Goal: Task Accomplishment & Management: Use online tool/utility

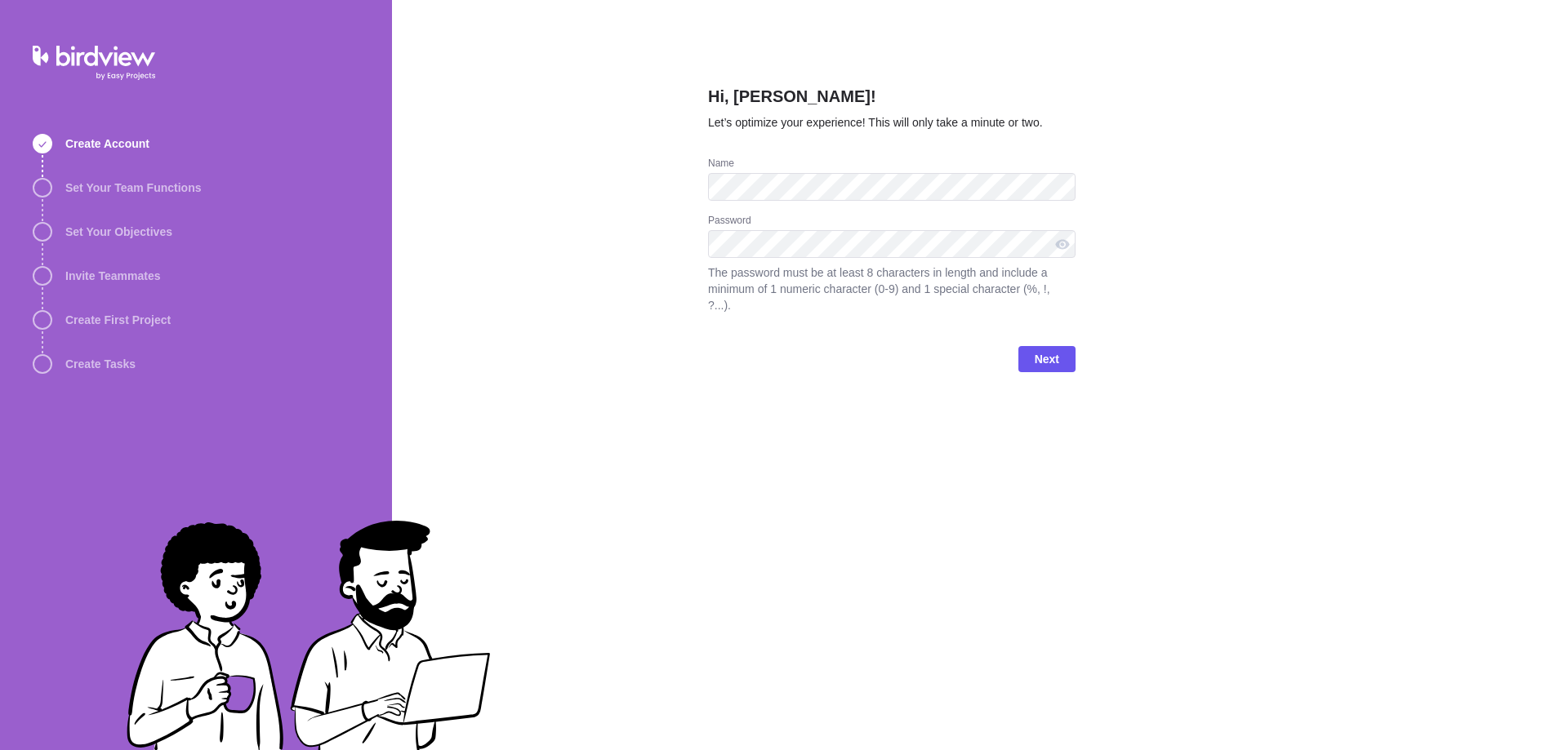
click at [708, 230] on div at bounding box center [708, 230] width 0 height 0
click at [1064, 346] on span "Next" at bounding box center [1047, 360] width 57 height 26
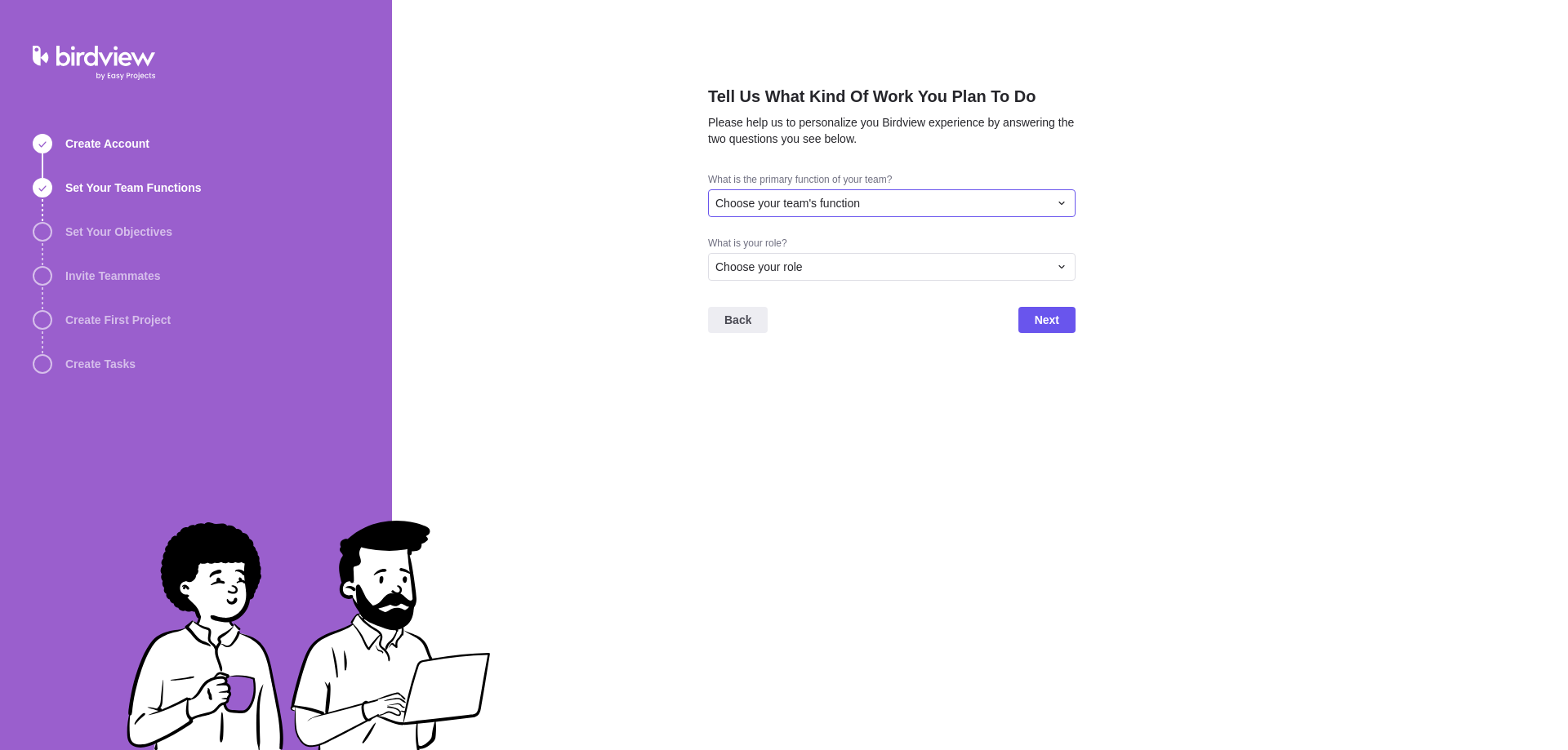
click at [816, 205] on span "Choose your team's function" at bounding box center [788, 203] width 145 height 17
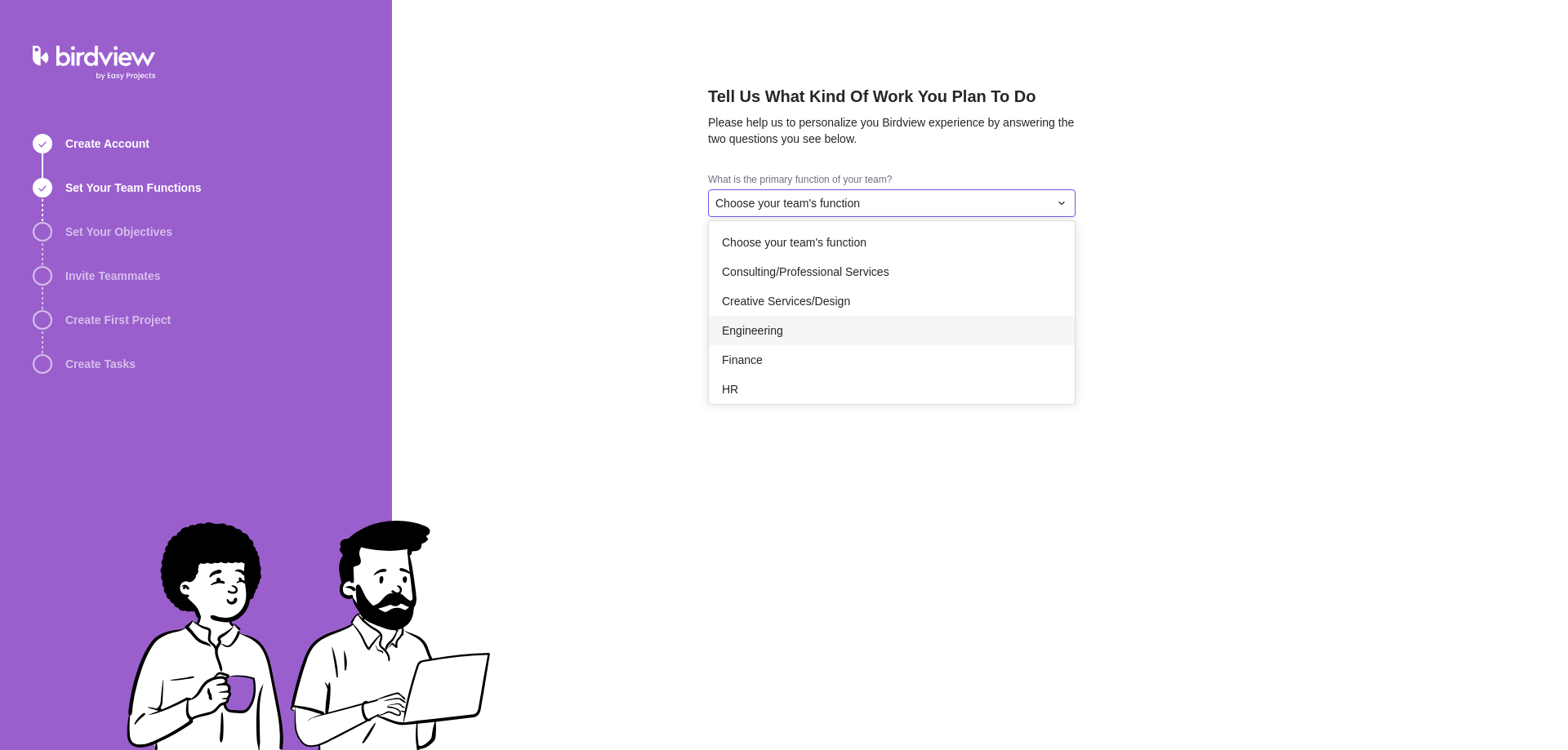
click at [762, 331] on span "Engineering" at bounding box center [752, 330] width 61 height 17
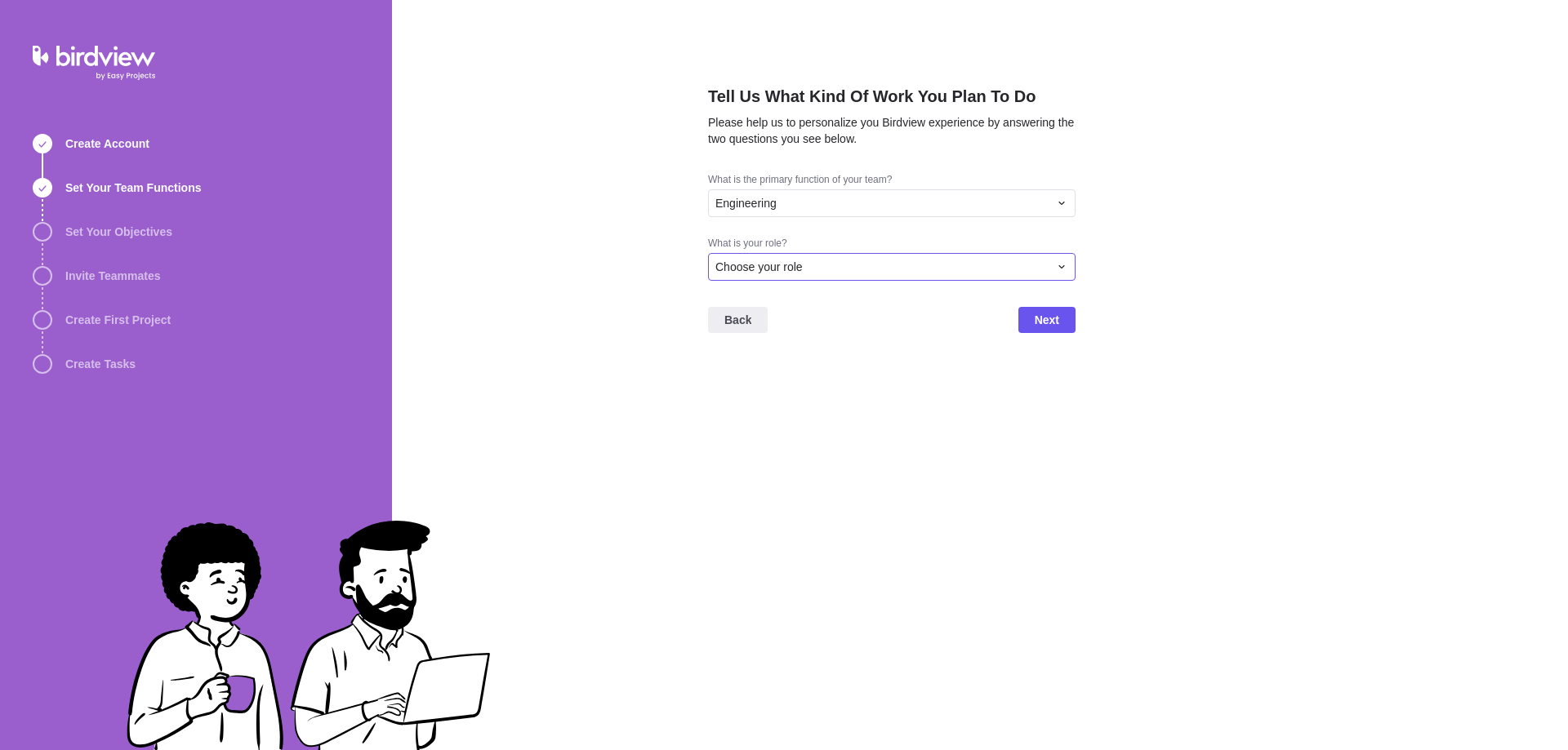
click at [890, 262] on div "Choose your role" at bounding box center [882, 267] width 333 height 17
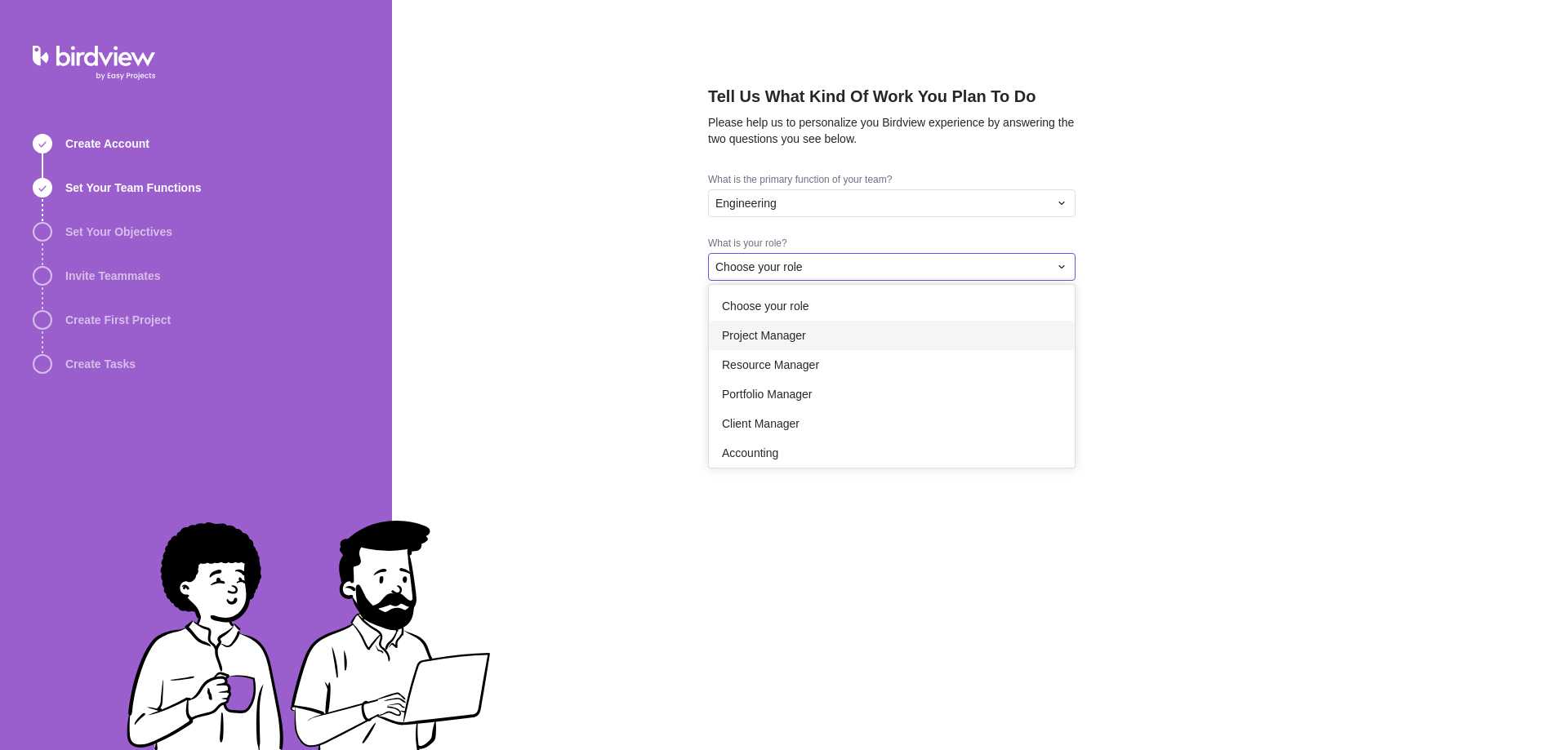
click at [823, 333] on div "Project Manager" at bounding box center [892, 335] width 366 height 29
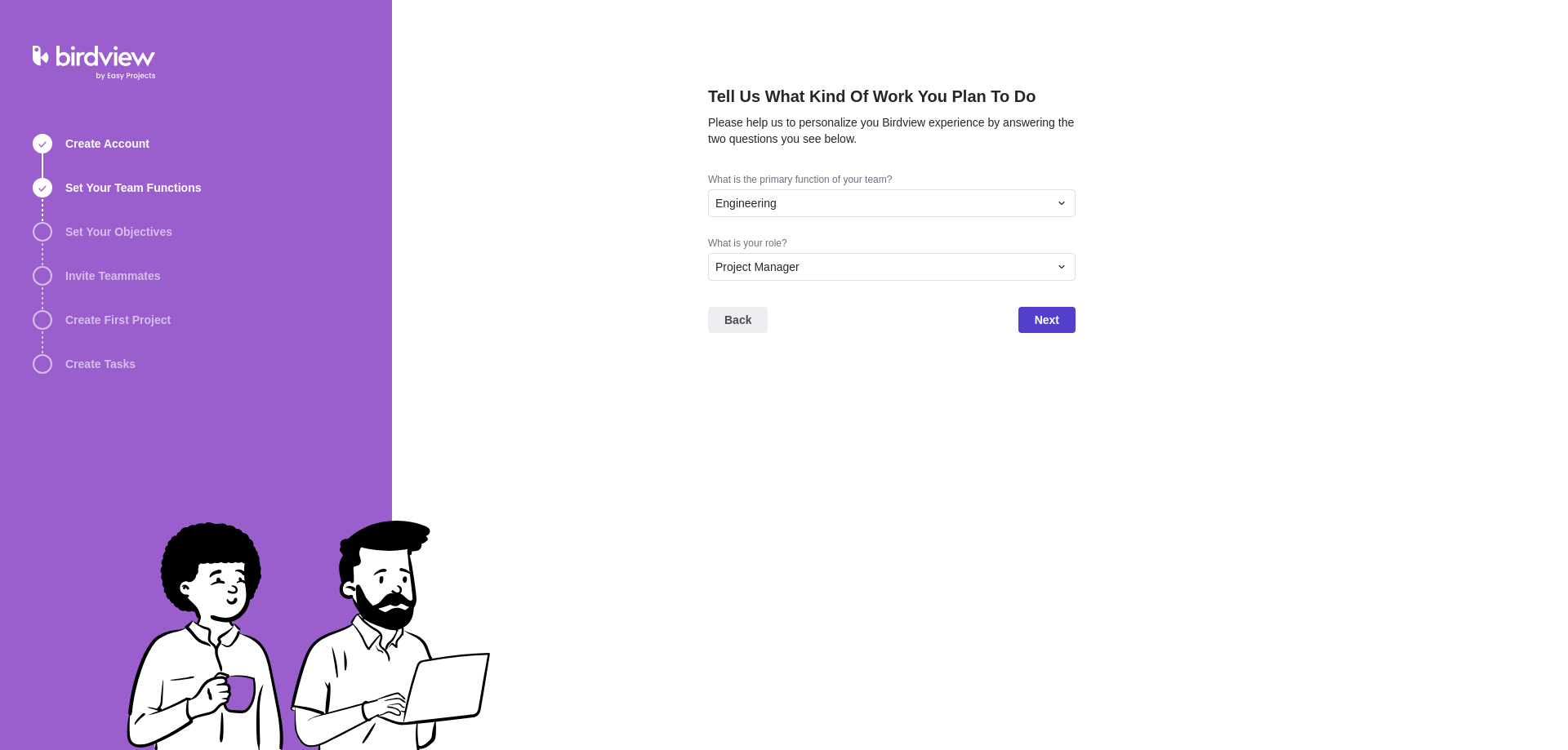
click at [1037, 317] on span "Next" at bounding box center [1047, 320] width 25 height 19
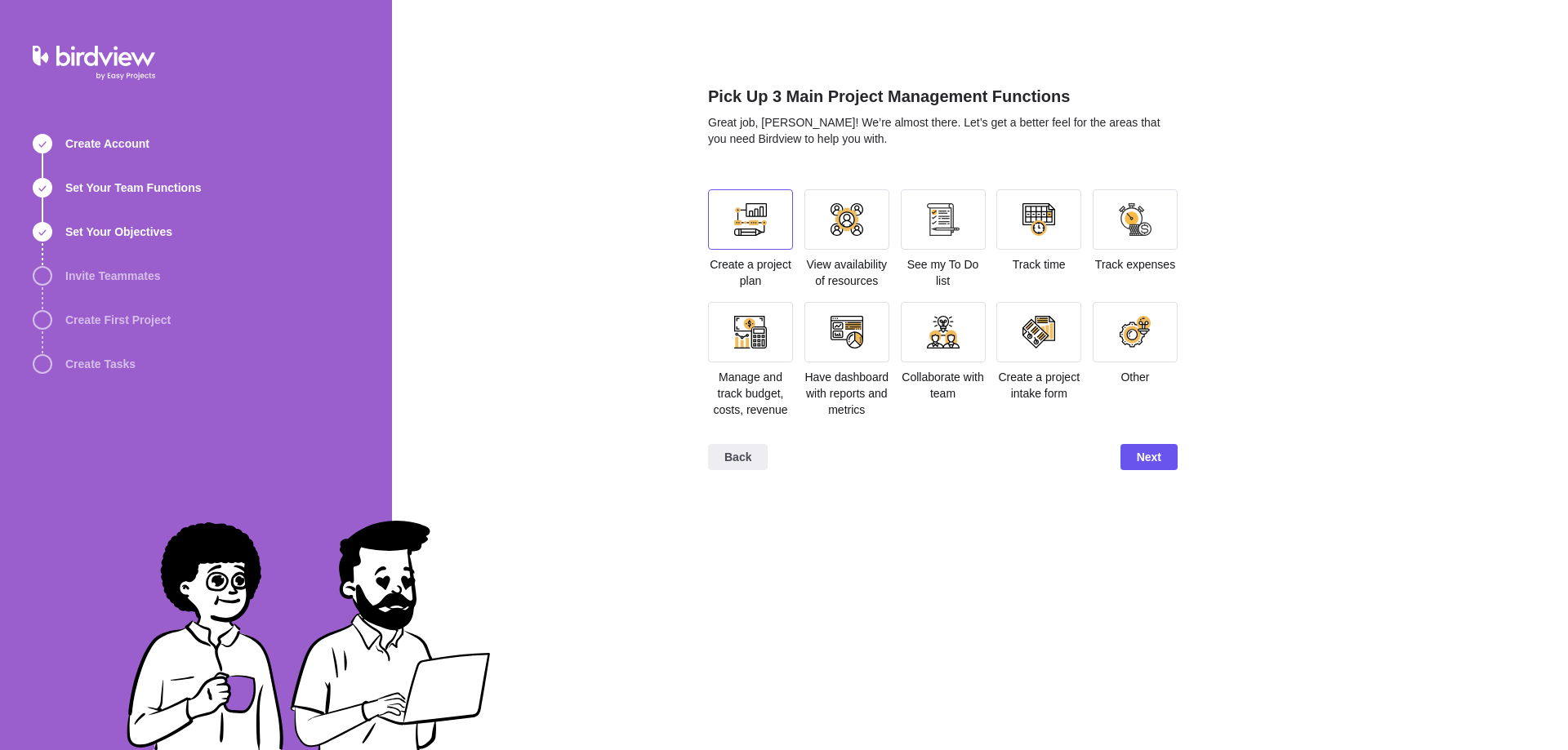
click at [750, 190] on div at bounding box center [750, 219] width 85 height 61
click at [868, 226] on div at bounding box center [847, 219] width 85 height 61
click at [955, 224] on div at bounding box center [943, 219] width 33 height 33
click at [1161, 465] on span "Next" at bounding box center [1149, 457] width 25 height 19
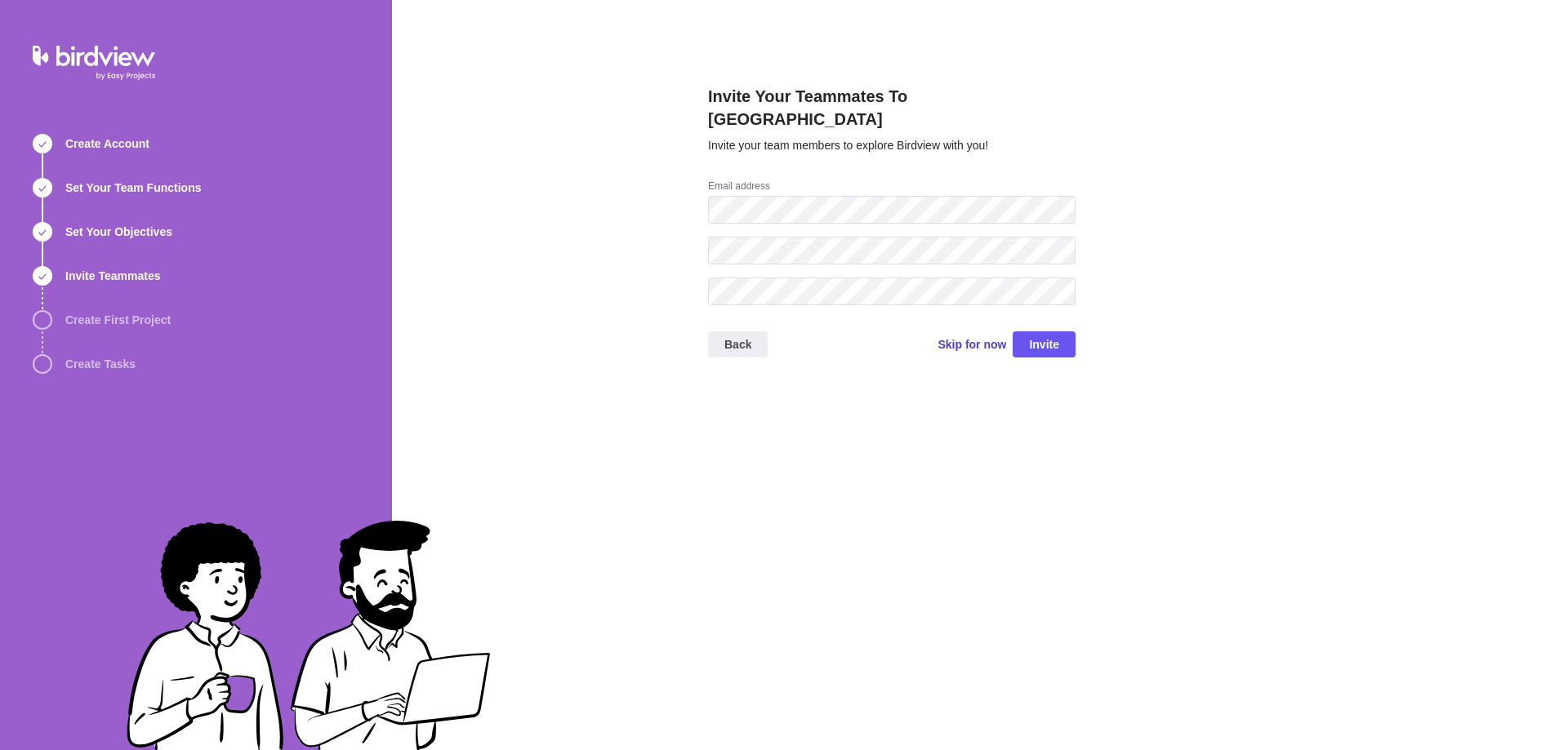
click at [992, 337] on span "Skip for now" at bounding box center [972, 345] width 69 height 17
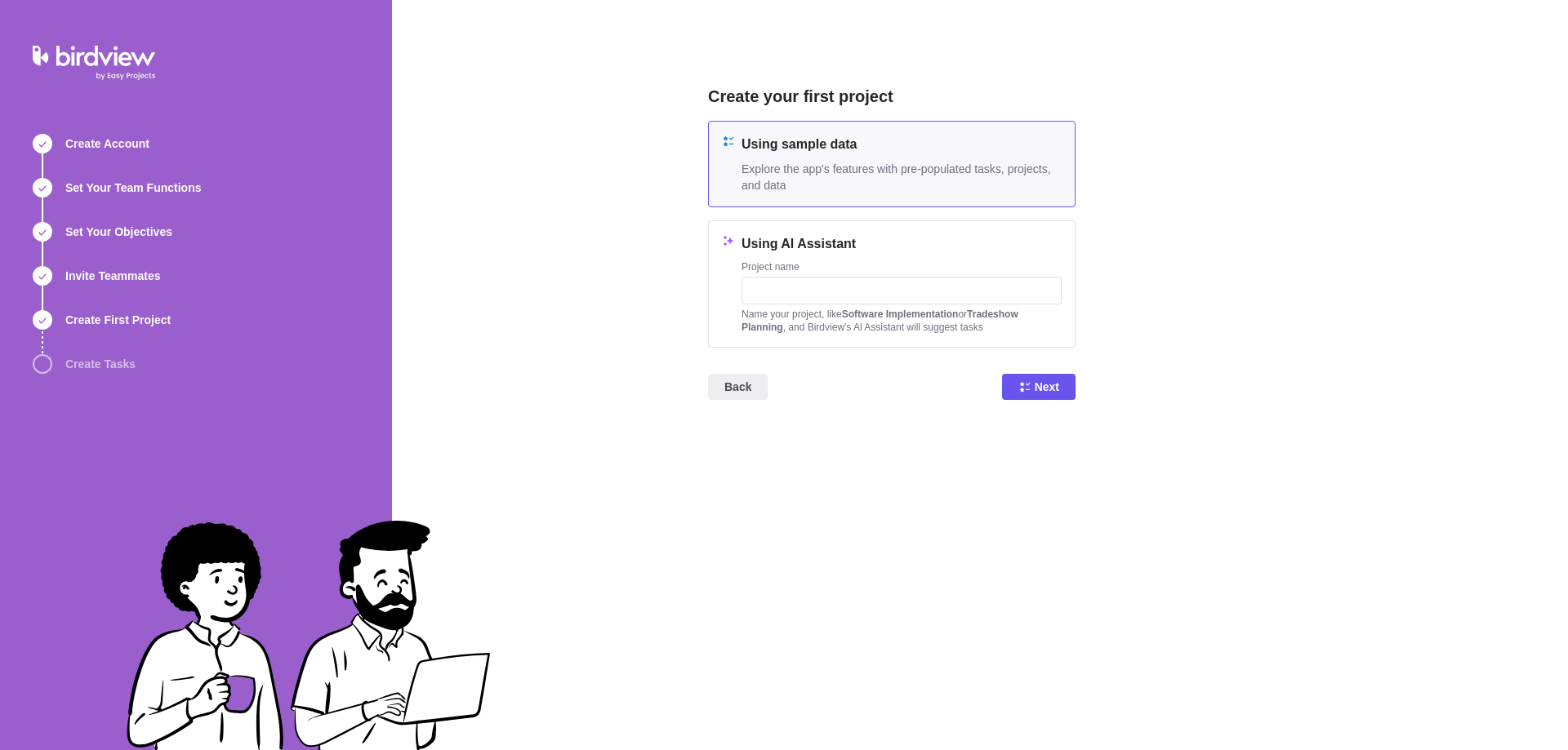
click at [842, 149] on h4 "Using sample data" at bounding box center [901, 145] width 320 height 19
click at [1064, 392] on span "Next" at bounding box center [1038, 387] width 73 height 26
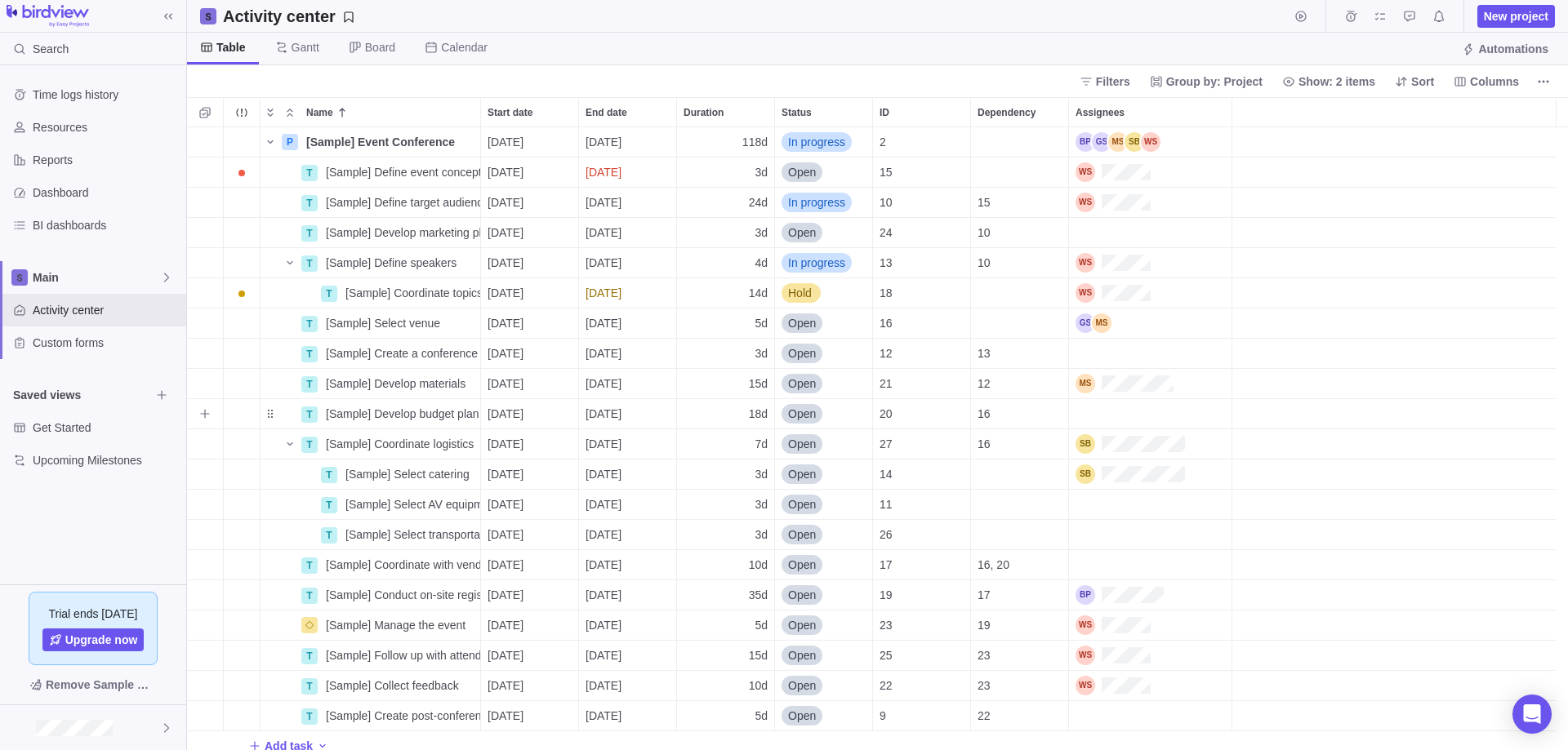
scroll to position [611, 1369]
click at [308, 59] on span "Gantt" at bounding box center [297, 48] width 71 height 32
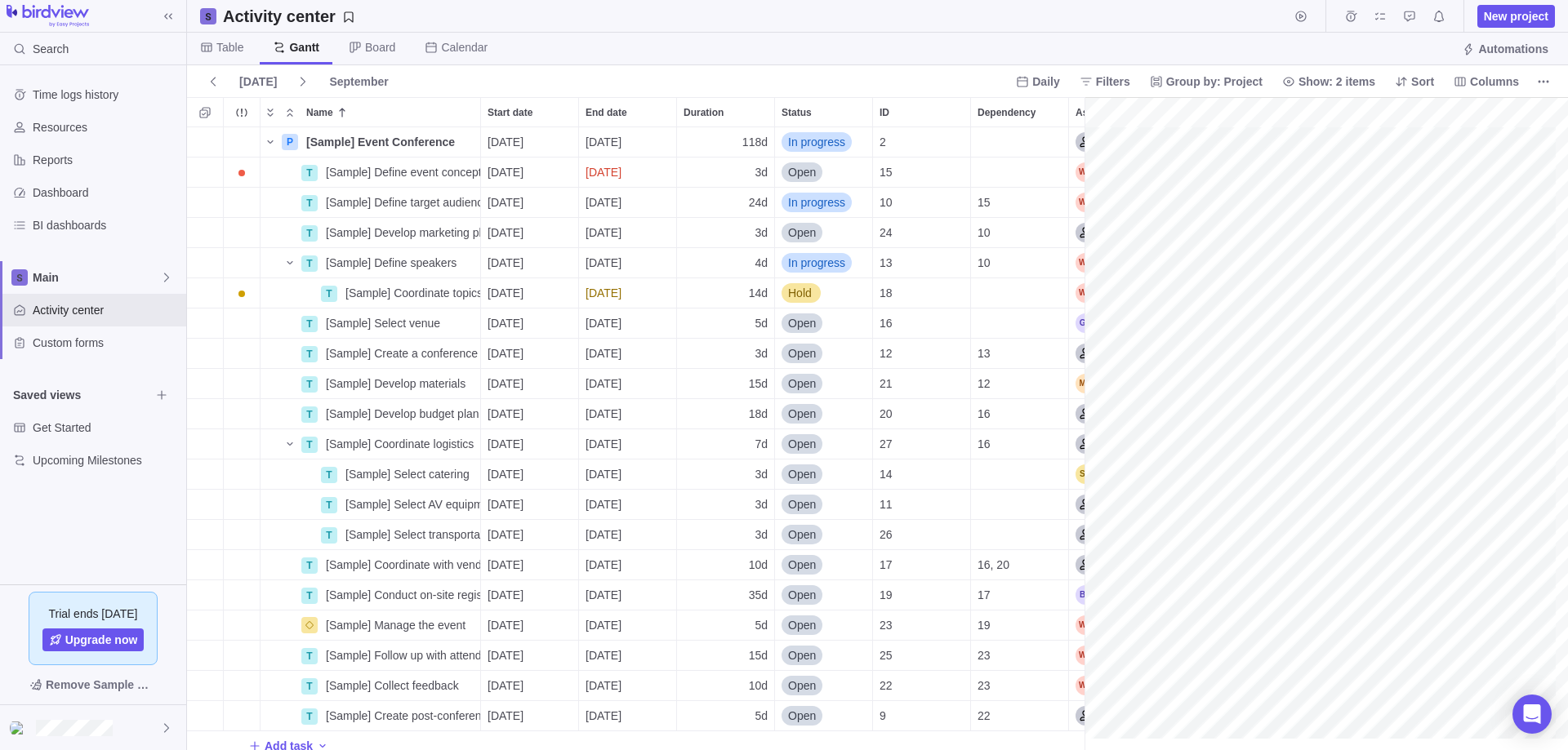
scroll to position [0, 2102]
drag, startPoint x: 1087, startPoint y: 182, endPoint x: 470, endPoint y: 242, distance: 619.9
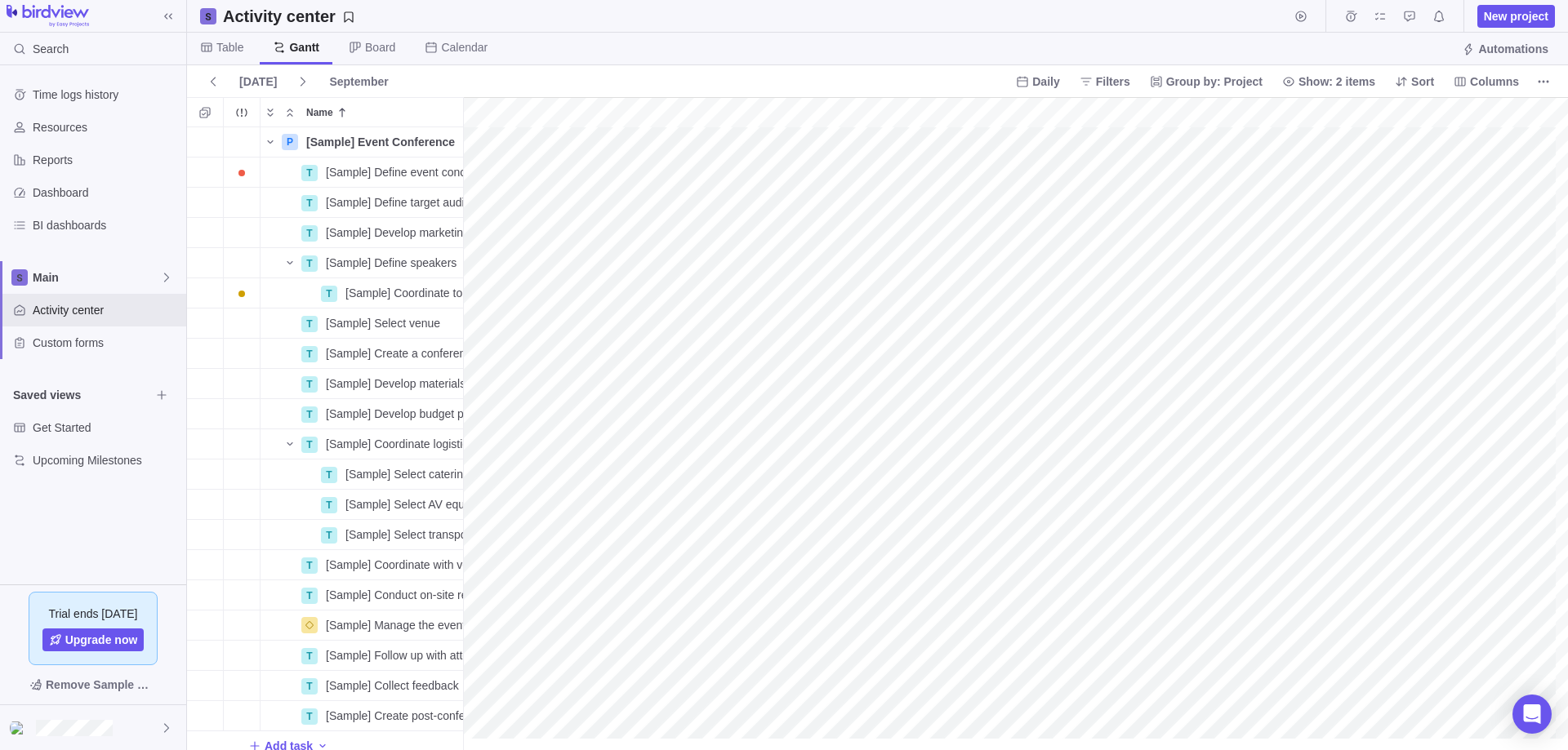
click at [862, 204] on div "gantt" at bounding box center [1015, 424] width 1105 height 654
click at [939, 233] on div "gantt" at bounding box center [1015, 424] width 1105 height 654
click at [464, 39] on span "Calendar" at bounding box center [456, 48] width 89 height 32
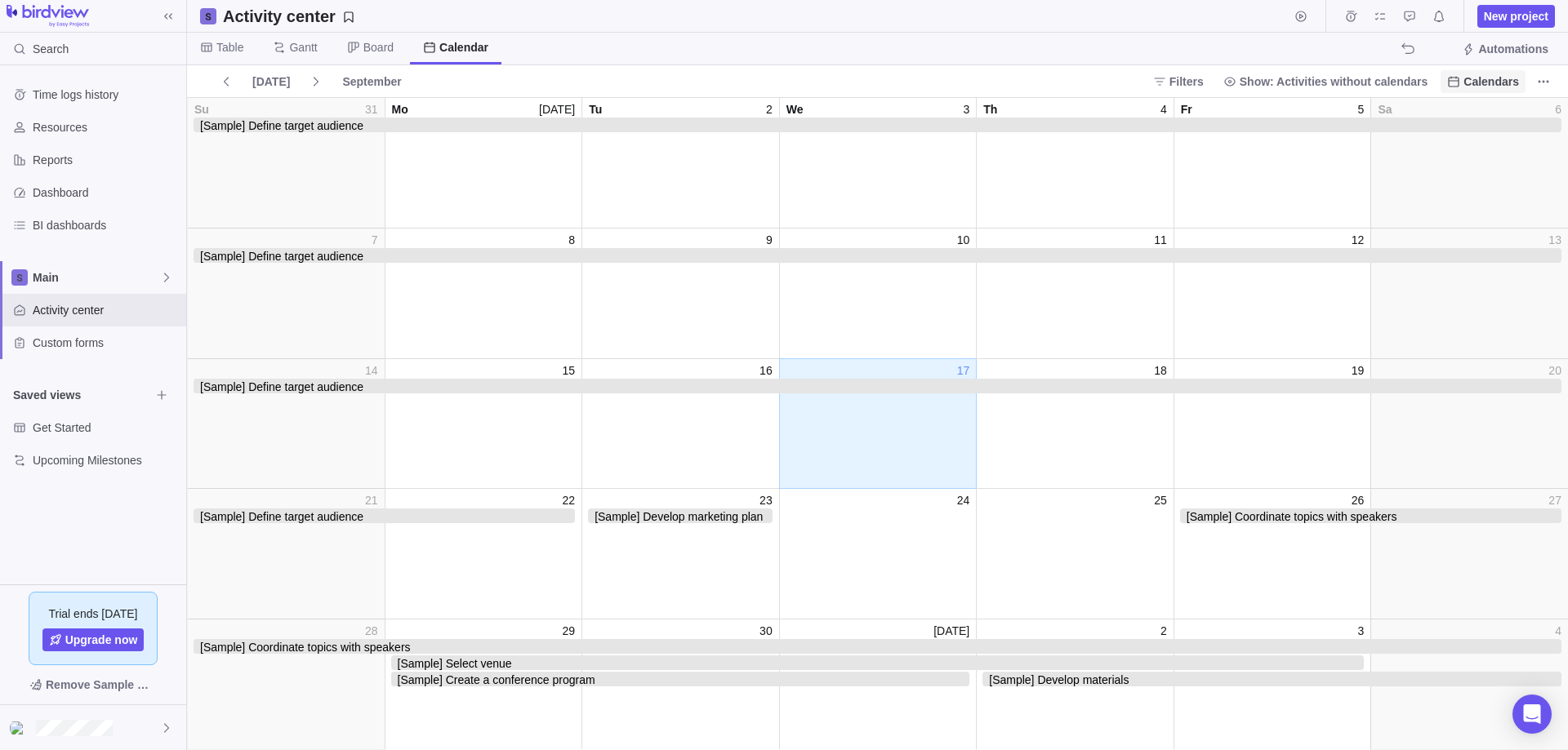
click at [1511, 81] on span "Calendars" at bounding box center [1491, 81] width 56 height 17
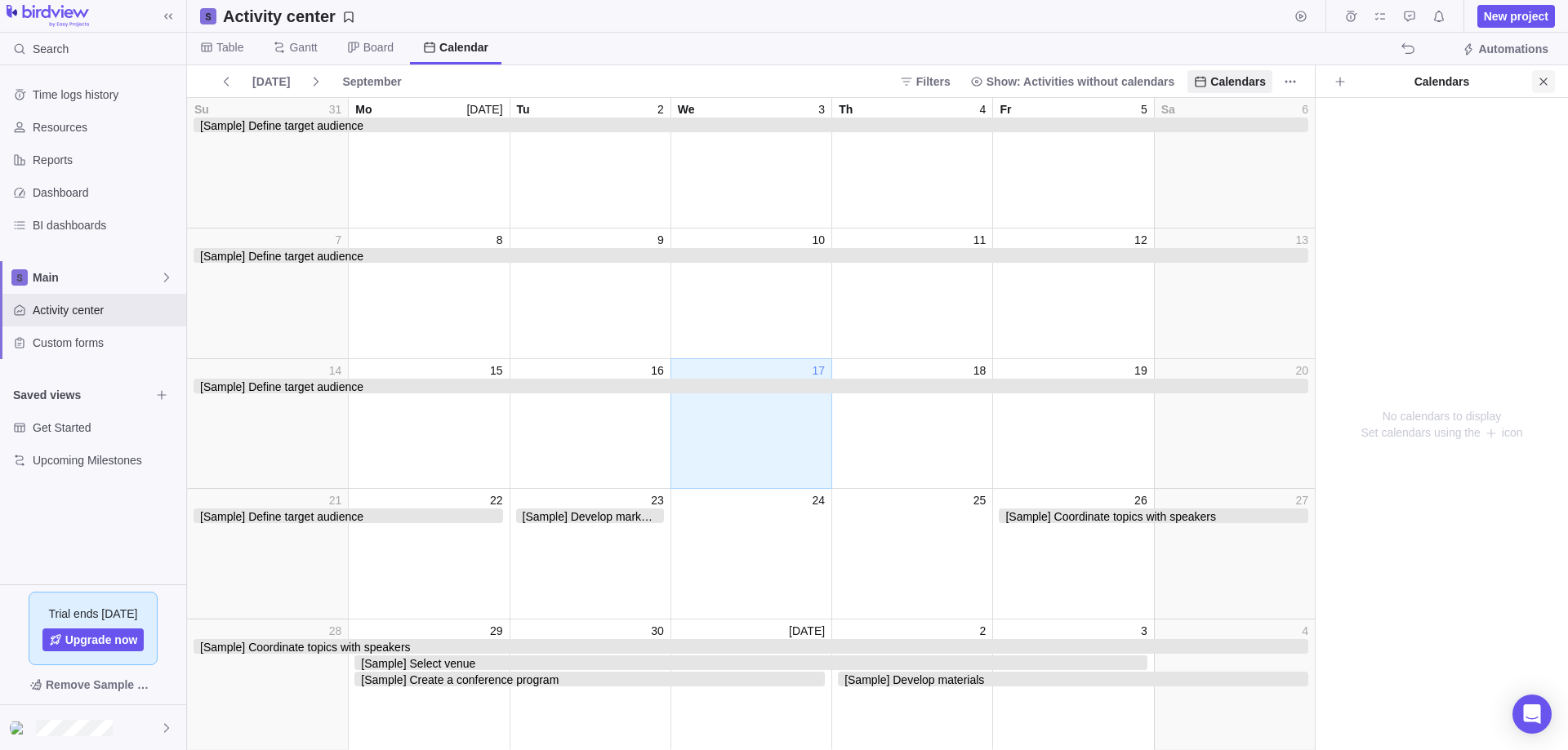
click at [1539, 81] on icon "Close" at bounding box center [1543, 81] width 13 height 13
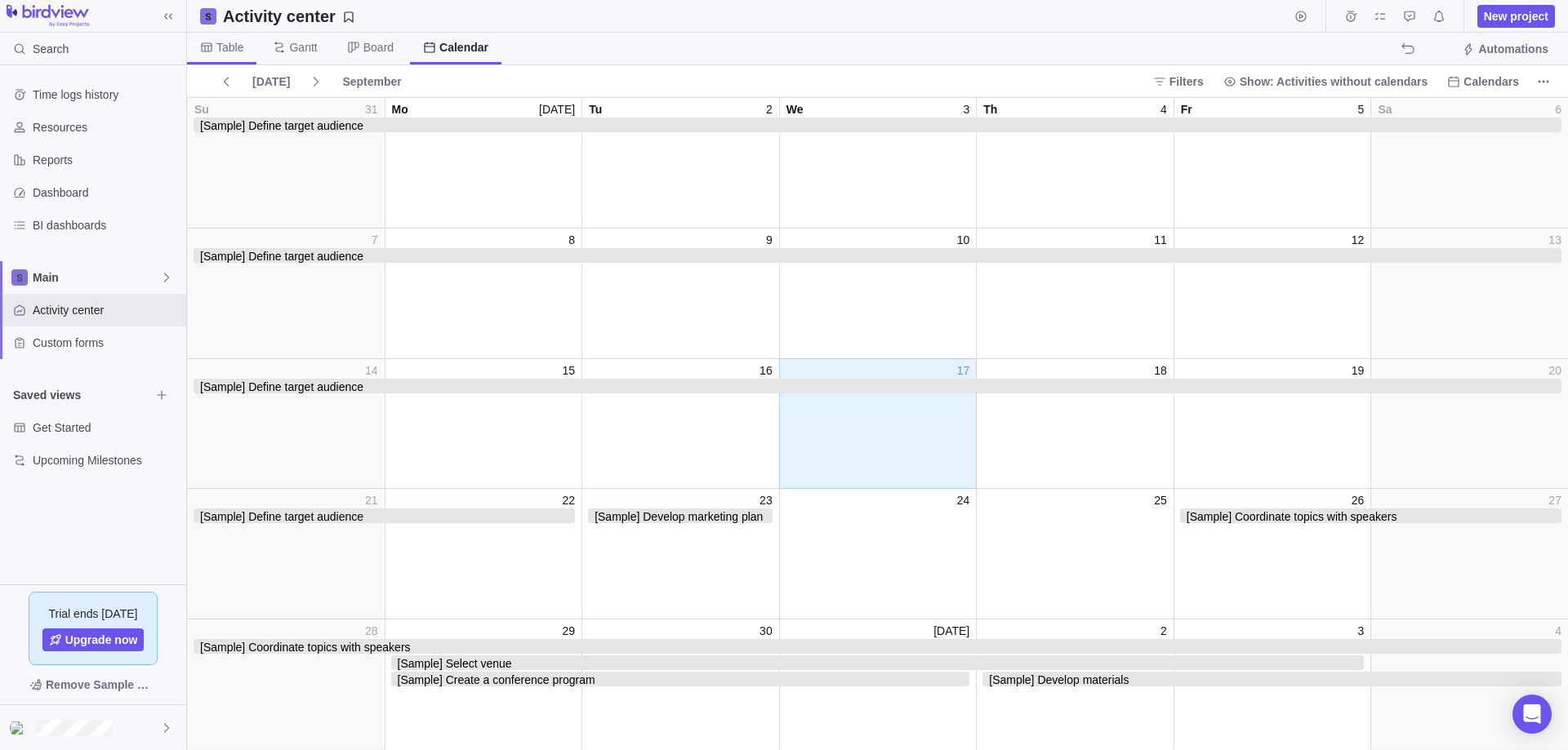
click at [213, 41] on span "Table" at bounding box center [221, 48] width 70 height 32
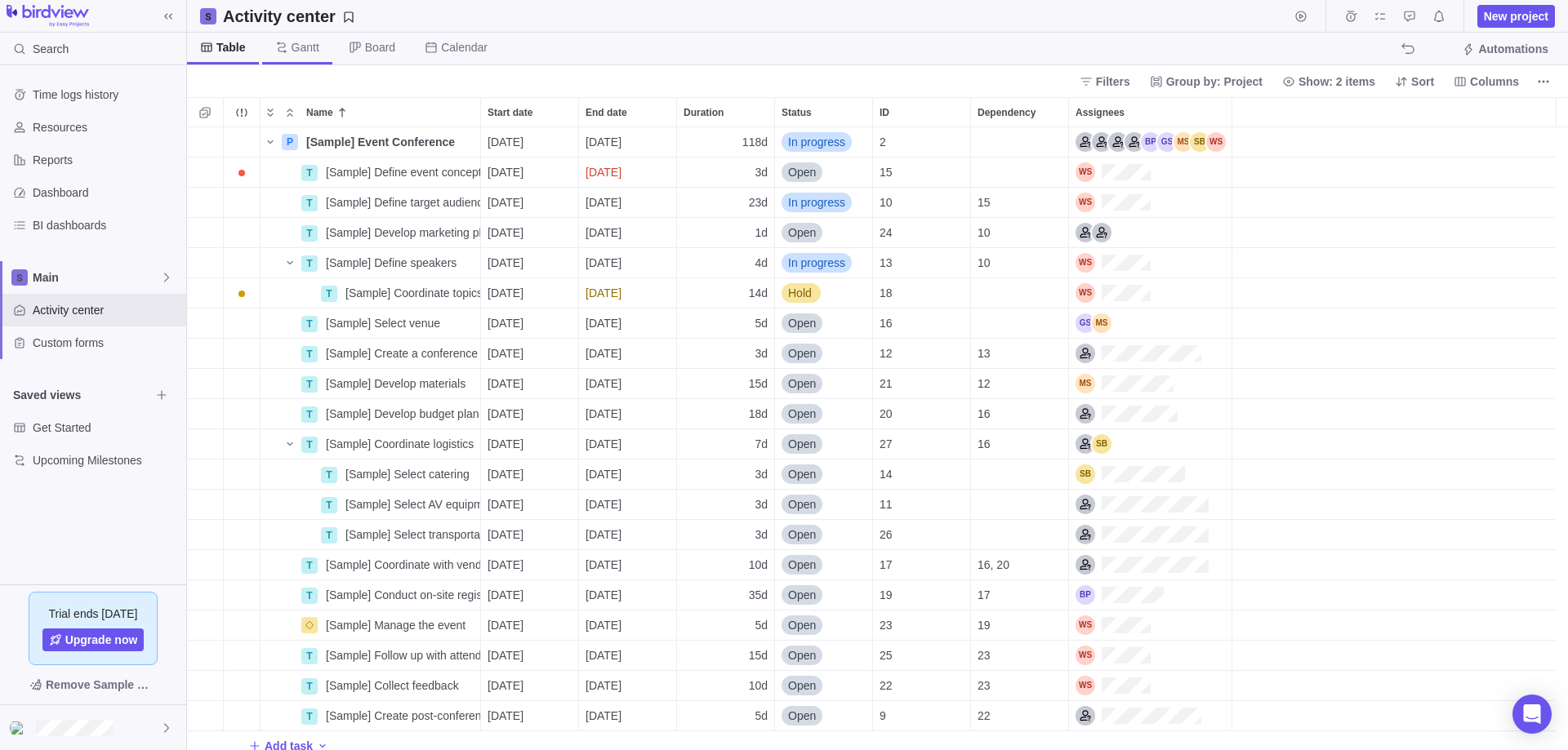
scroll to position [611, 1369]
click at [293, 41] on span "Gantt" at bounding box center [305, 47] width 27 height 17
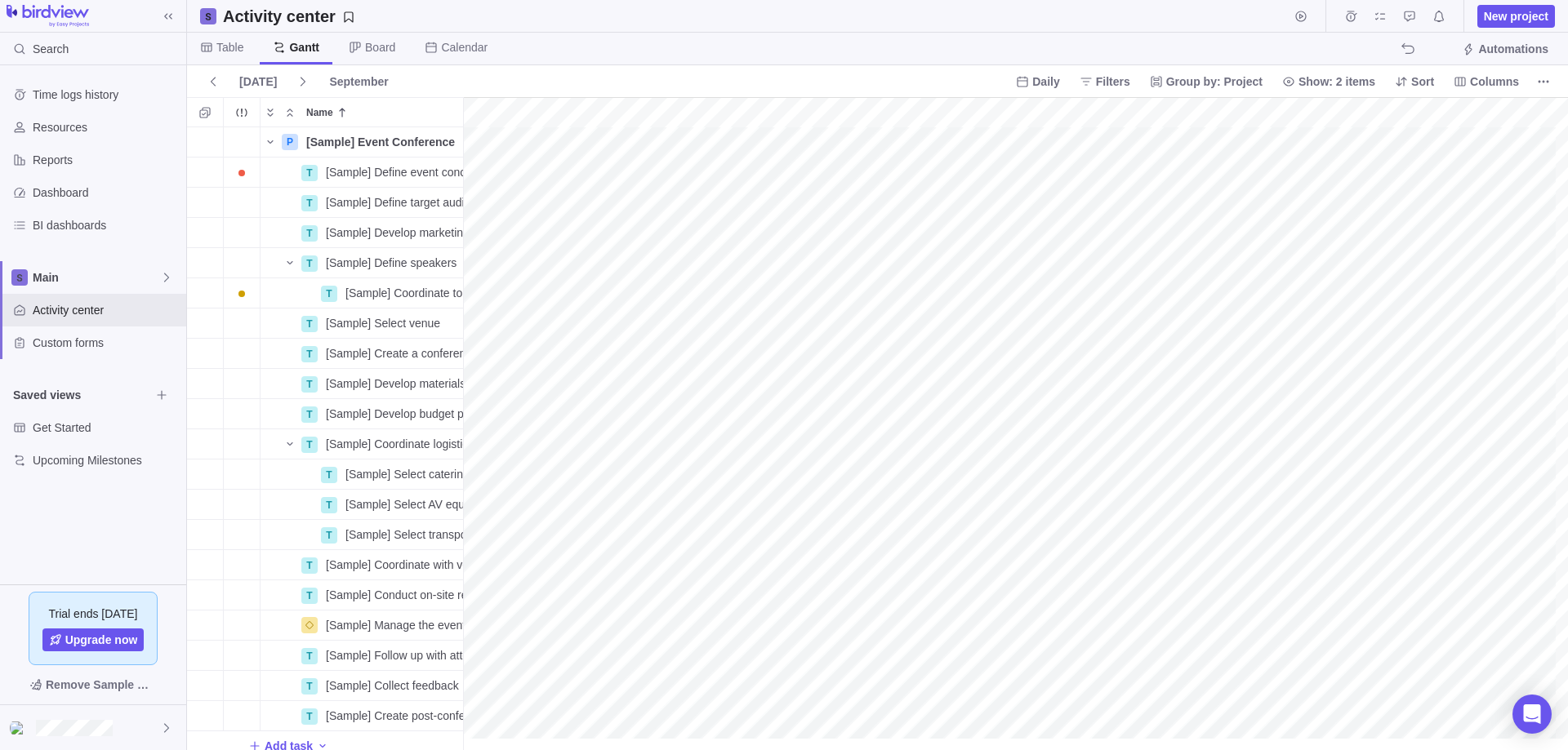
scroll to position [0, 2102]
click at [450, 48] on span "Calendar" at bounding box center [464, 47] width 47 height 17
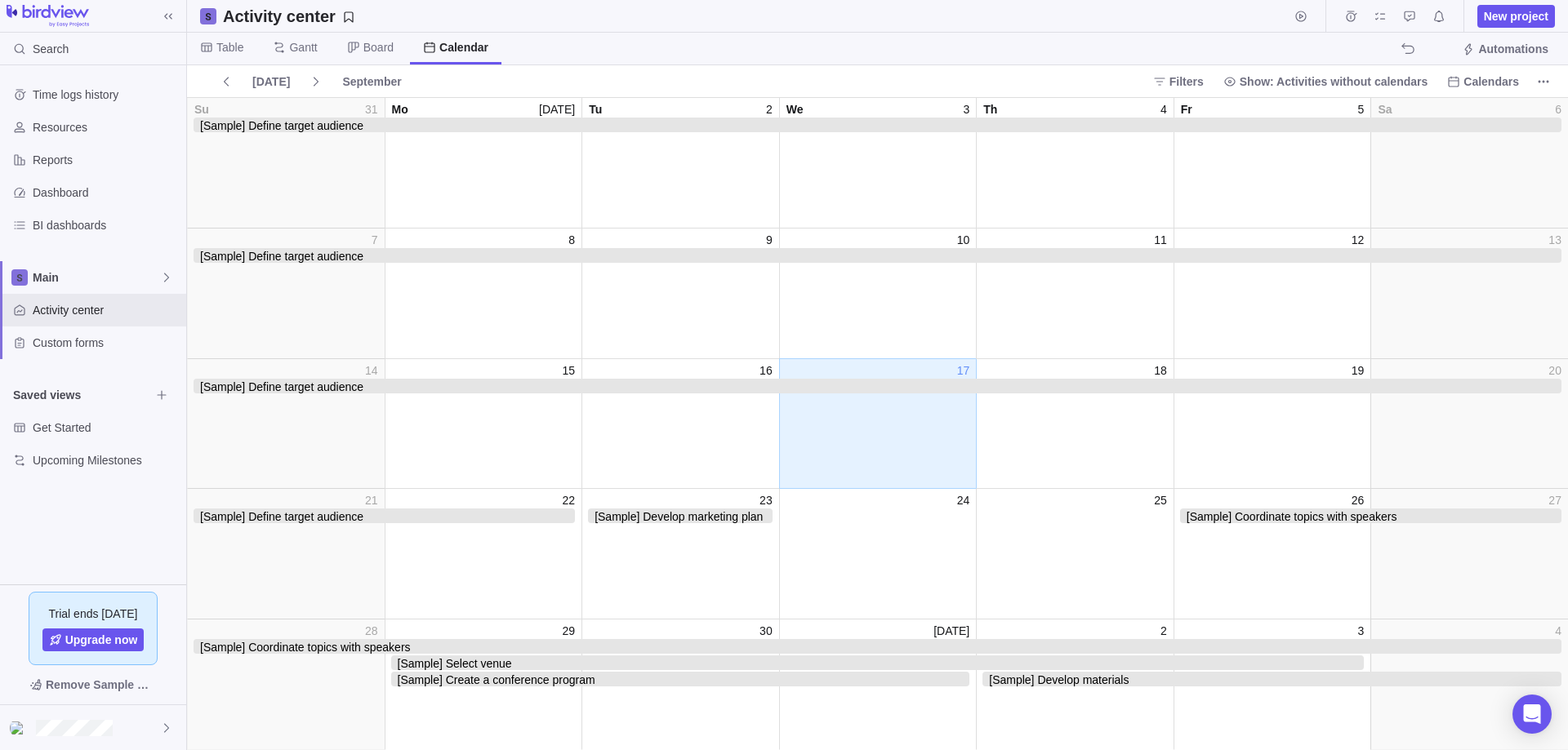
click at [691, 522] on span "[Sample] Develop marketing plan" at bounding box center [680, 516] width 184 height 15
